Goal: Task Accomplishment & Management: Complete application form

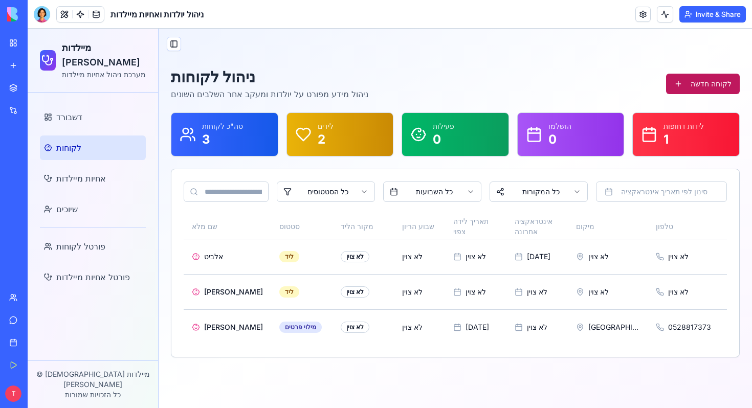
click at [718, 85] on button "לקוחה חדשה" at bounding box center [703, 84] width 74 height 20
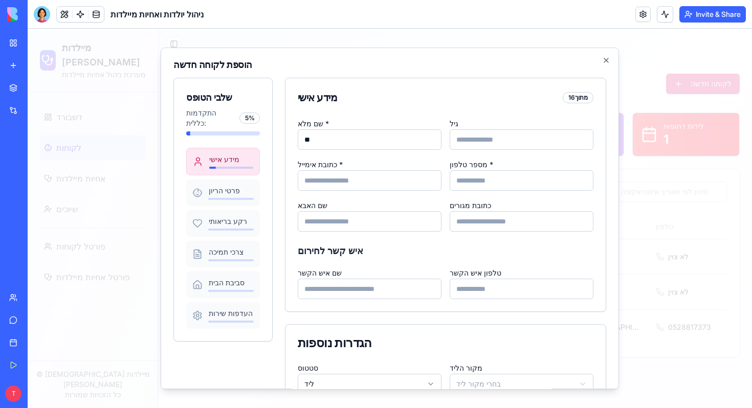
type input "*"
click at [605, 64] on icon "button" at bounding box center [606, 60] width 8 height 8
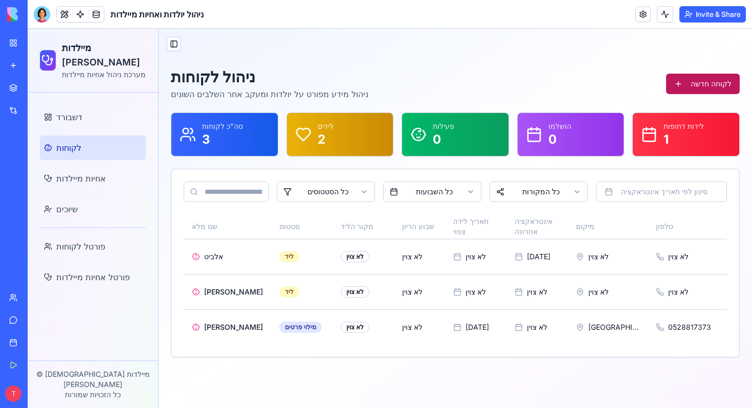
click at [708, 85] on button "לקוחה חדשה" at bounding box center [703, 84] width 74 height 20
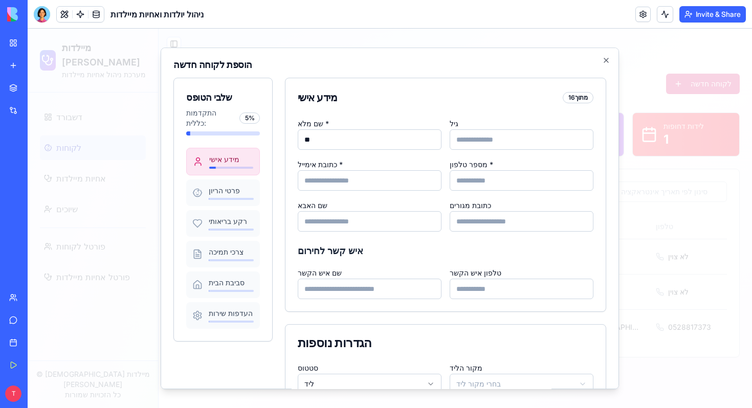
type input "*"
type input "****"
click at [463, 188] on input "מספר טלפון *" at bounding box center [522, 180] width 144 height 20
